Goal: Task Accomplishment & Management: Complete application form

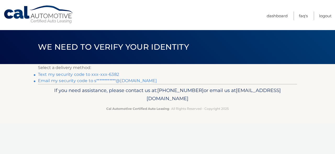
click at [99, 75] on link "Text my security code to xxx-xxx-6382" at bounding box center [78, 74] width 81 height 5
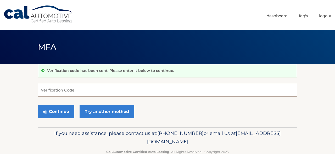
click at [72, 91] on input "Verification Code" at bounding box center [167, 90] width 259 height 13
type input "657579"
click at [56, 112] on button "Continue" at bounding box center [56, 111] width 36 height 13
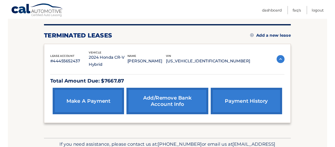
scroll to position [63, 0]
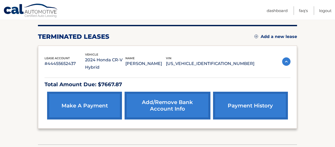
click at [90, 107] on link "make a payment" at bounding box center [84, 106] width 75 height 28
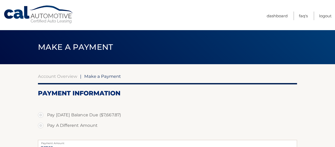
select select "YmZhYjQwNmMtMzc0YS00NDQ3LTg3MmQtOTFmMWNkNGQwMDkx"
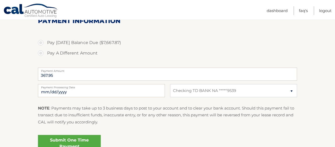
scroll to position [69, 0]
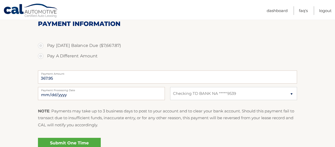
click at [42, 44] on label "Pay [DATE] Balance Due ($7,667.87)" at bounding box center [167, 45] width 259 height 10
click at [42, 44] on input "Pay [DATE] Balance Due ($7,667.87)" at bounding box center [42, 44] width 5 height 8
radio input "true"
type input "7667.87"
click at [41, 54] on label "Pay A Different Amount" at bounding box center [167, 56] width 259 height 10
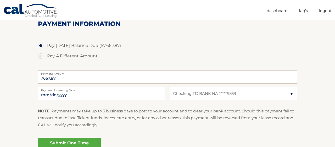
click at [41, 54] on input "Pay A Different Amount" at bounding box center [42, 55] width 5 height 8
radio input "true"
click at [41, 45] on label "Pay [DATE] Balance Due ($7,667.87)" at bounding box center [167, 45] width 259 height 10
click at [41, 45] on input "Pay [DATE] Balance Due ($7,667.87)" at bounding box center [42, 44] width 5 height 8
radio input "true"
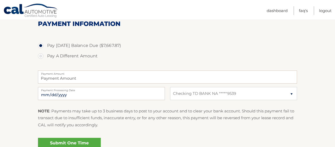
type input "7667.87"
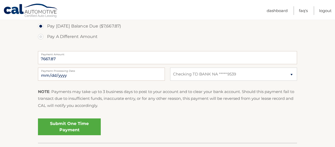
scroll to position [89, 0]
click at [76, 125] on link "Submit One Time Payment" at bounding box center [69, 126] width 63 height 17
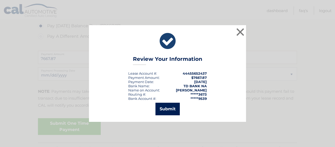
click at [170, 108] on button "Submit" at bounding box center [167, 109] width 24 height 13
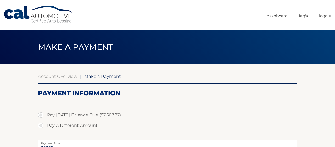
select select "YmZhYjQwNmMtMzc0YS00NDQ3LTg3MmQtOTFmMWNkNGQwMDkx"
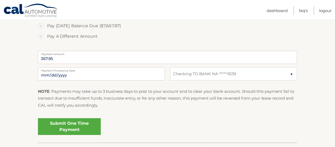
click at [42, 25] on label "Pay [DATE] Balance Due ($7,667.87)" at bounding box center [167, 26] width 259 height 10
click at [42, 25] on input "Pay [DATE] Balance Due ($7,667.87)" at bounding box center [42, 25] width 5 height 8
radio input "true"
type input "7667.87"
click at [71, 123] on link "Submit One Time Payment" at bounding box center [69, 126] width 63 height 17
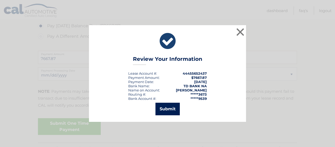
click at [169, 108] on button "Submit" at bounding box center [167, 109] width 24 height 13
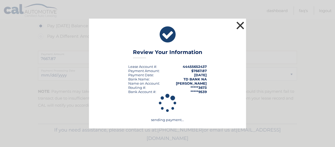
click at [240, 24] on button "×" at bounding box center [240, 25] width 10 height 10
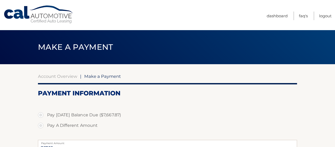
select select "YmZhYjQwNmMtMzc0YS00NDQ3LTg3MmQtOTFmMWNkNGQwMDkx"
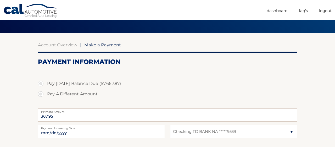
scroll to position [31, 0]
click at [42, 81] on label "Pay [DATE] Balance Due ($7,667.87)" at bounding box center [167, 83] width 259 height 10
click at [42, 81] on input "Pay [DATE] Balance Due ($7,667.87)" at bounding box center [42, 82] width 5 height 8
radio input "true"
type input "7667.87"
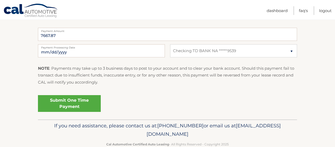
scroll to position [113, 0]
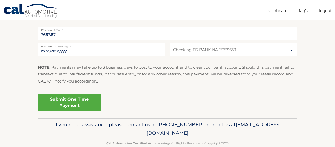
click at [62, 98] on link "Submit One Time Payment" at bounding box center [69, 102] width 63 height 17
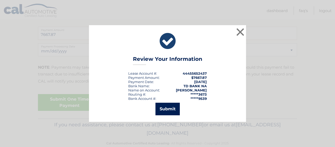
click at [170, 110] on button "Submit" at bounding box center [167, 109] width 24 height 13
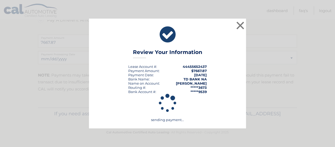
scroll to position [104, 0]
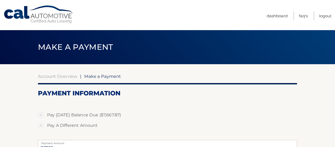
select select "YmZhYjQwNmMtMzc0YS00NDQ3LTg3MmQtOTFmMWNkNGQwMDkx"
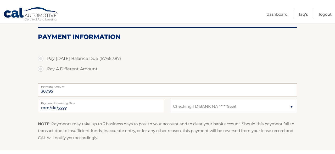
scroll to position [60, 0]
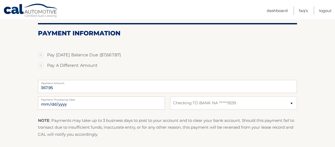
click at [42, 53] on label "Pay [DATE] Balance Due ($7,667.87)" at bounding box center [167, 55] width 259 height 10
click at [42, 53] on input "Pay [DATE] Balance Due ($7,667.87)" at bounding box center [42, 54] width 5 height 8
radio input "true"
type input "7667.87"
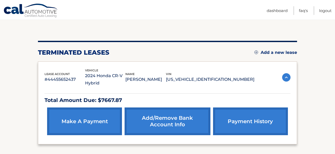
scroll to position [53, 0]
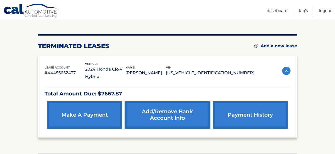
click at [88, 118] on link "make a payment" at bounding box center [84, 115] width 75 height 28
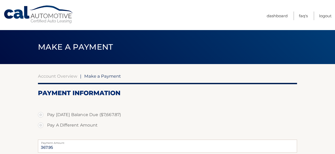
select select "YmZhYjQwNmMtMzc0YS00NDQ3LTg3MmQtOTFmMWNkNGQwMDkx"
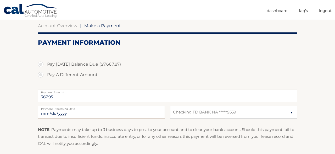
scroll to position [51, 0]
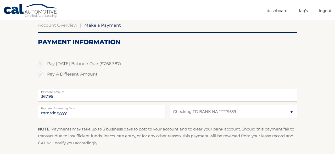
click at [40, 64] on label "Pay [DATE] Balance Due ($7,667.87)" at bounding box center [167, 64] width 259 height 10
click at [40, 64] on input "Pay [DATE] Balance Due ($7,667.87)" at bounding box center [42, 63] width 5 height 8
radio input "true"
type input "7667.87"
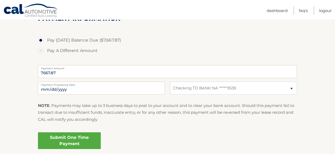
scroll to position [80, 0]
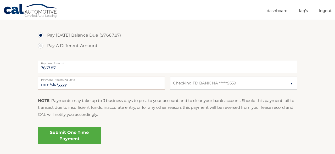
click at [77, 133] on link "Submit One Time Payment" at bounding box center [69, 135] width 63 height 17
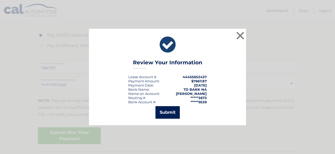
click at [170, 110] on button "Submit" at bounding box center [167, 112] width 24 height 13
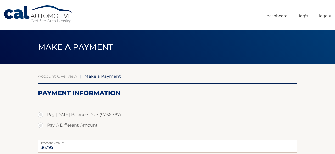
select select "YmZhYjQwNmMtMzc0YS00NDQ3LTg3MmQtOTFmMWNkNGQwMDkx"
